Goal: Navigation & Orientation: Find specific page/section

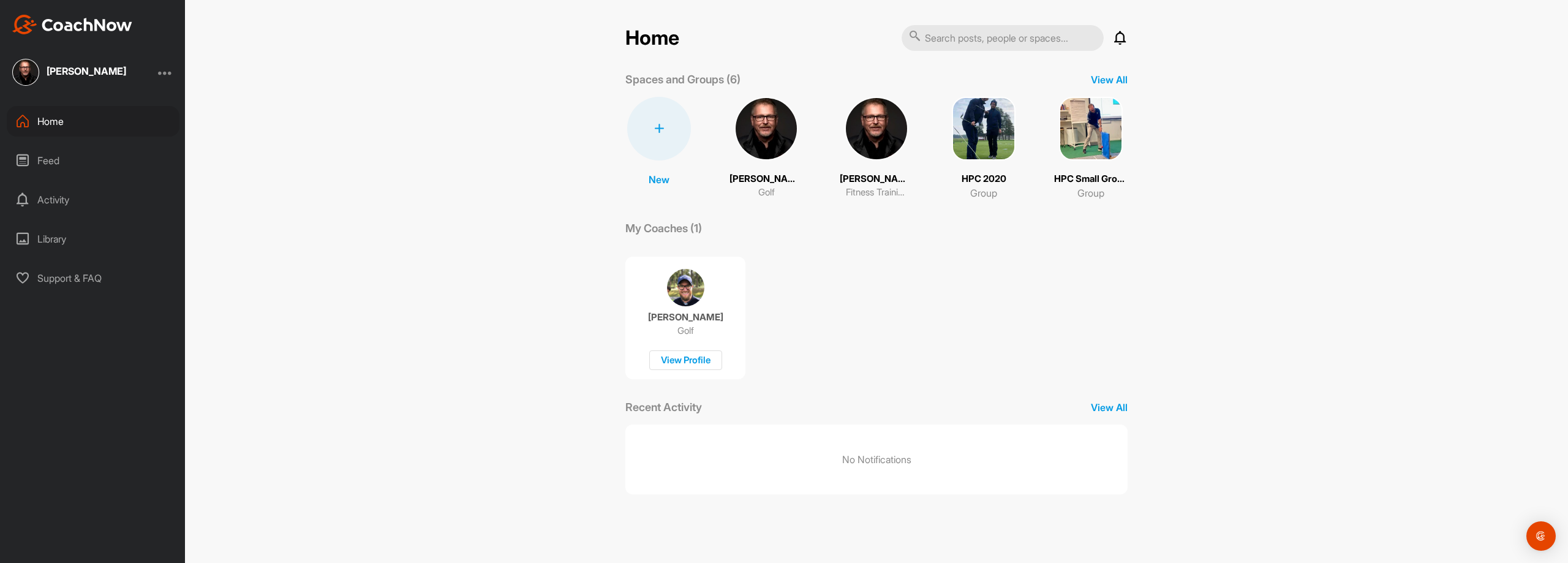
click at [50, 192] on div "Activity" at bounding box center [93, 199] width 172 height 30
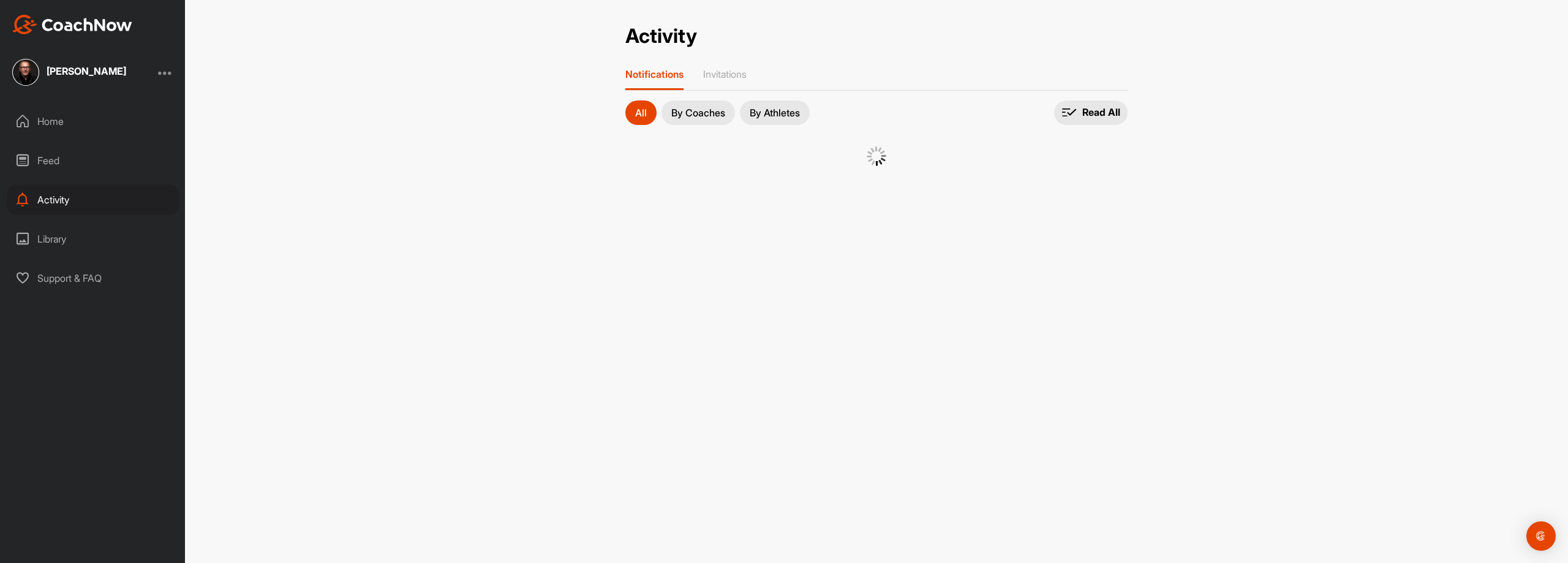
click at [43, 162] on div "Feed" at bounding box center [93, 160] width 172 height 30
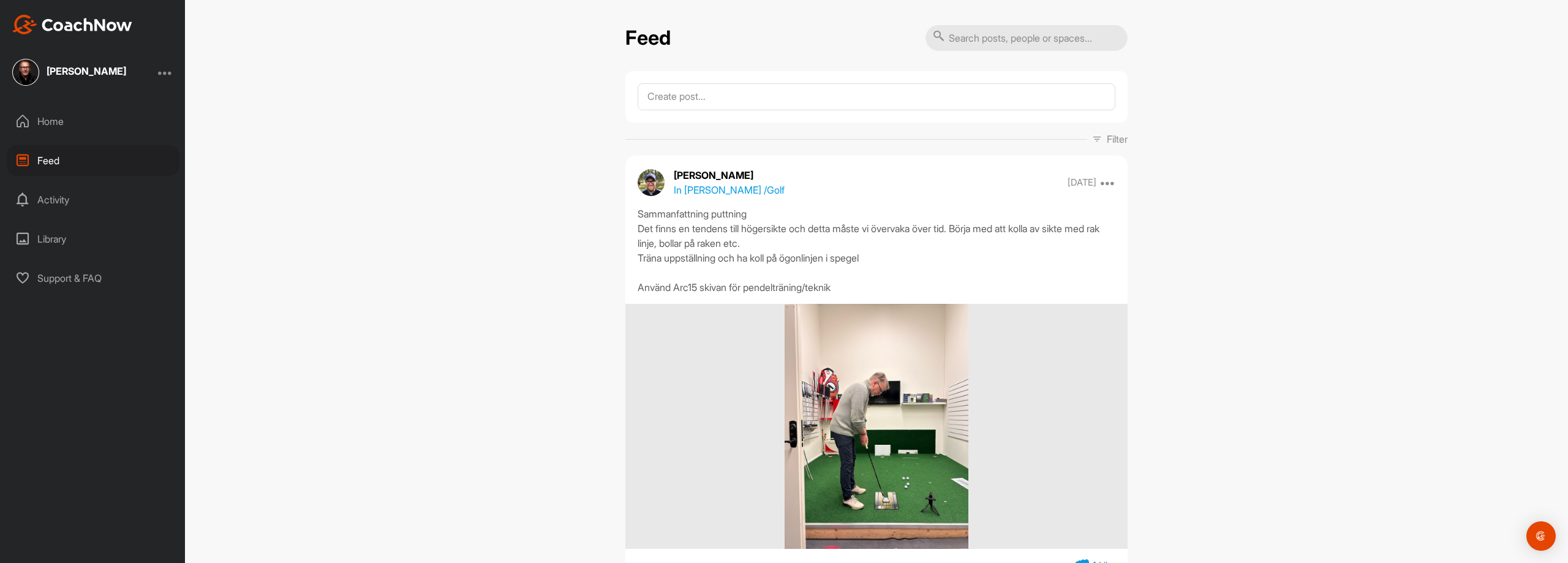
click at [48, 124] on div "Home" at bounding box center [93, 121] width 172 height 30
